Goal: Task Accomplishment & Management: Manage account settings

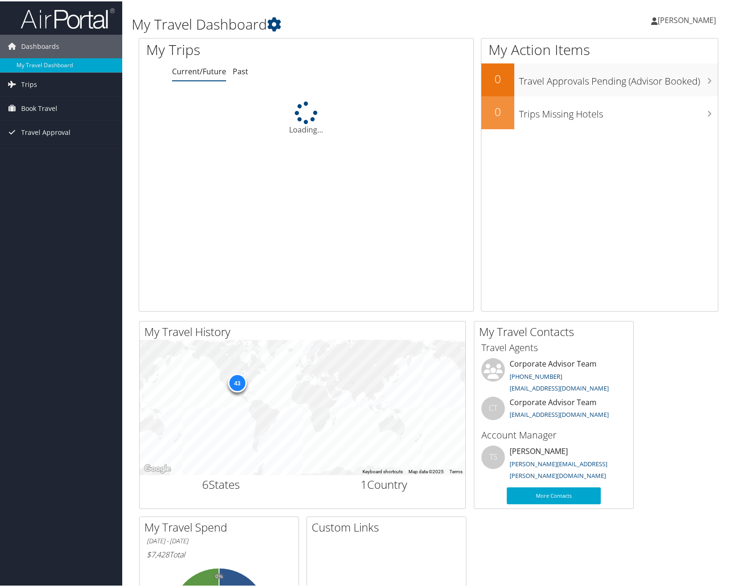
click at [674, 23] on span "[PERSON_NAME]" at bounding box center [686, 19] width 58 height 10
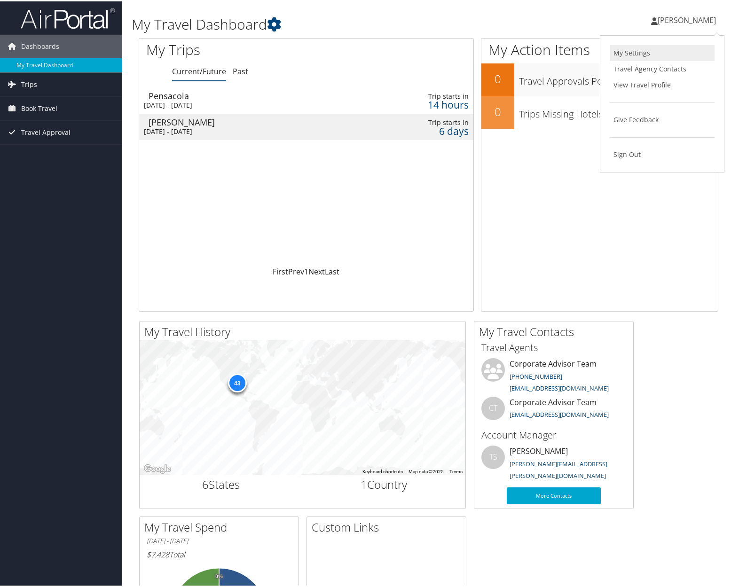
click at [658, 48] on link "My Settings" at bounding box center [661, 52] width 105 height 16
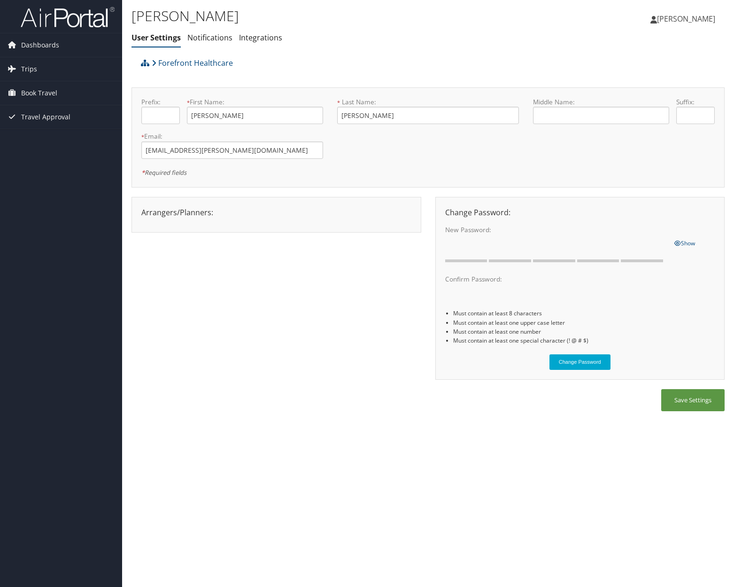
click at [677, 20] on span "[PERSON_NAME]" at bounding box center [686, 19] width 58 height 10
click at [676, 82] on link "View Travel Profile" at bounding box center [662, 84] width 105 height 16
click at [36, 50] on span "Dashboards" at bounding box center [40, 44] width 38 height 23
